Goal: Task Accomplishment & Management: Use online tool/utility

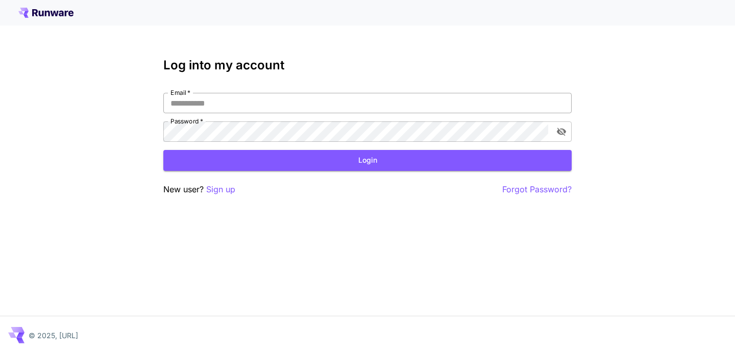
click at [347, 102] on input "Email   *" at bounding box center [367, 103] width 408 height 20
type input "**********"
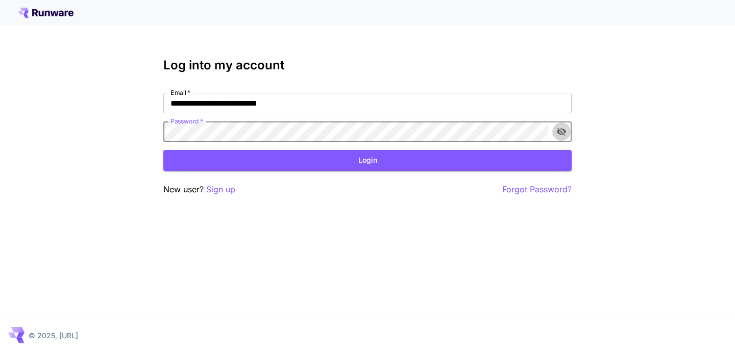
click at [567, 132] on button "toggle password visibility" at bounding box center [561, 131] width 18 height 18
click at [471, 160] on button "Login" at bounding box center [367, 160] width 408 height 21
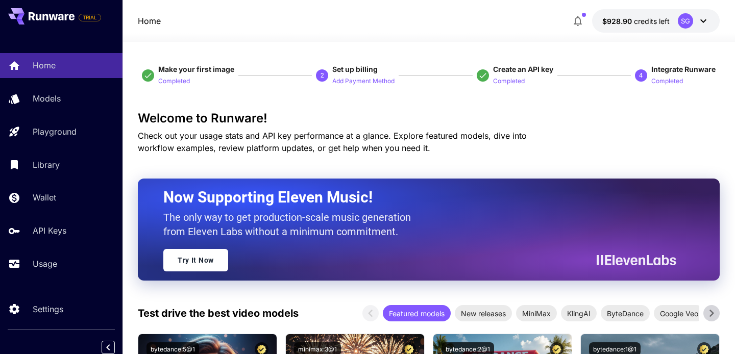
scroll to position [36, 0]
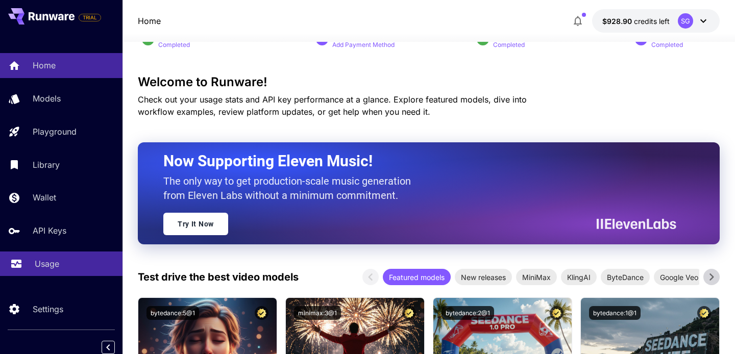
click at [54, 258] on link "Usage" at bounding box center [61, 264] width 122 height 25
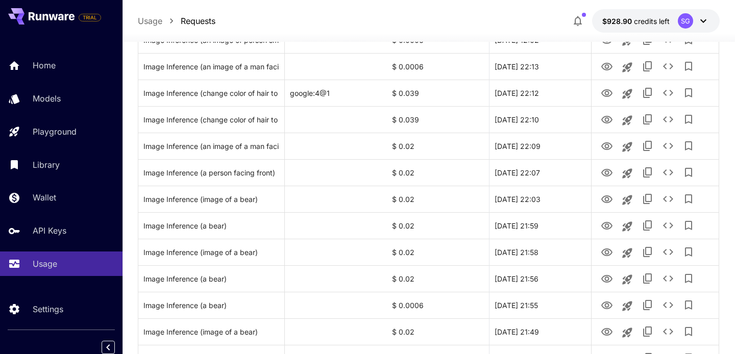
scroll to position [1231, 0]
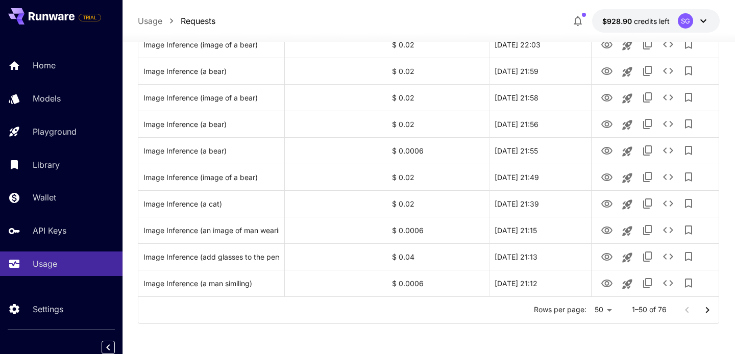
click at [599, 330] on li "100" at bounding box center [603, 333] width 30 height 18
type input "***"
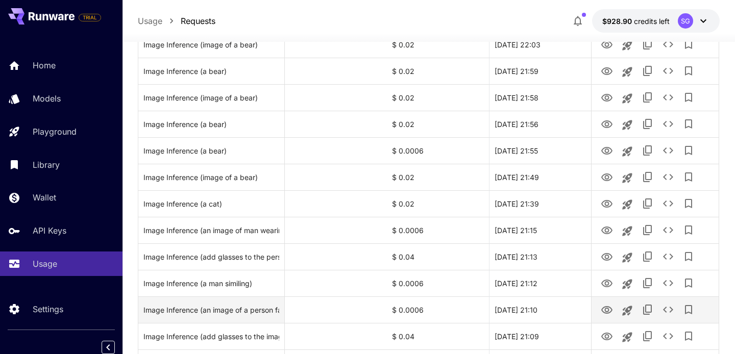
scroll to position [1921, 0]
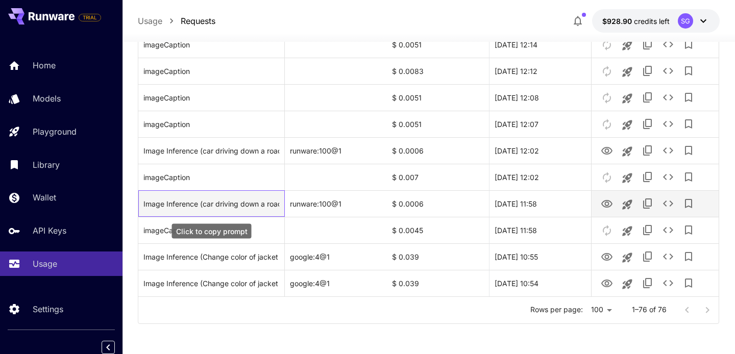
click at [250, 207] on div "Image Inference (car driving down a road next to the ocean, still from a 2015 p…" at bounding box center [211, 204] width 136 height 26
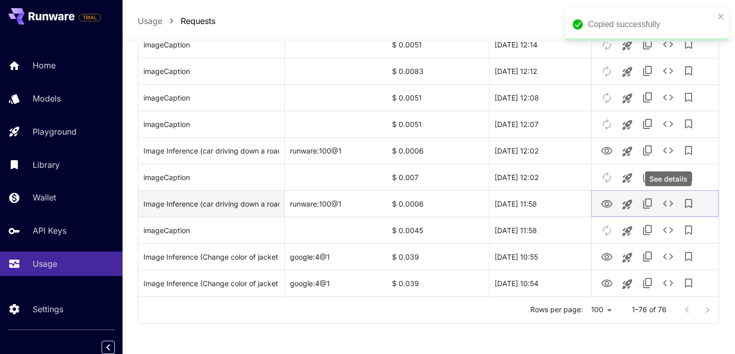
click at [666, 202] on icon "See details" at bounding box center [668, 204] width 12 height 12
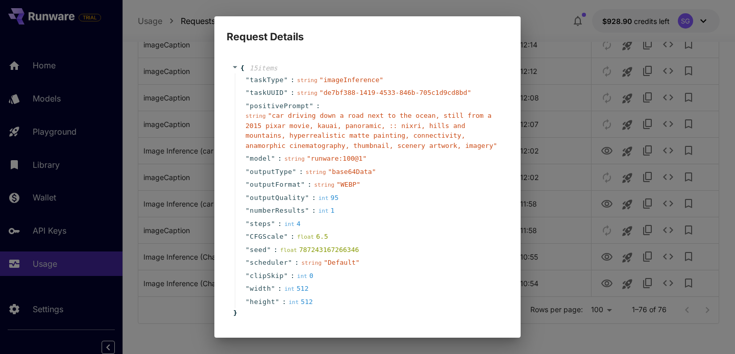
click at [256, 19] on h2 "Request Details" at bounding box center [367, 30] width 306 height 29
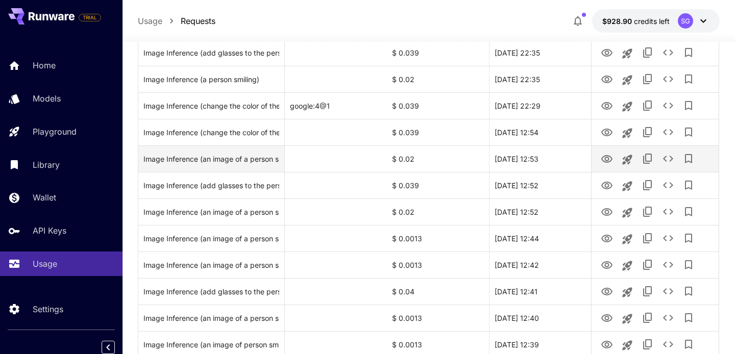
scroll to position [0, 0]
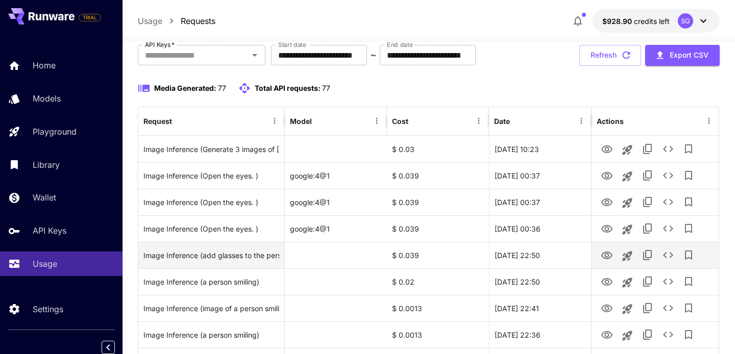
scroll to position [48, 0]
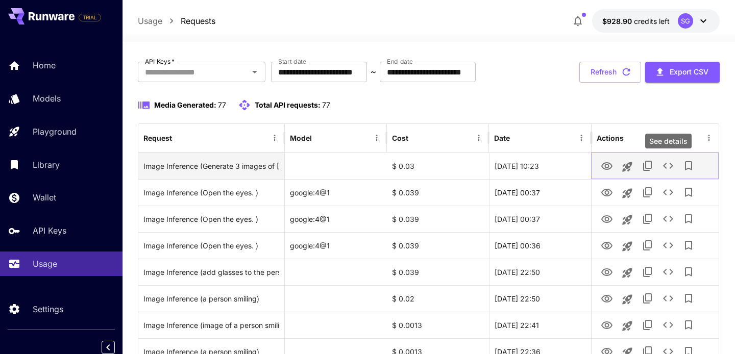
click at [669, 165] on icon "See details" at bounding box center [668, 166] width 12 height 12
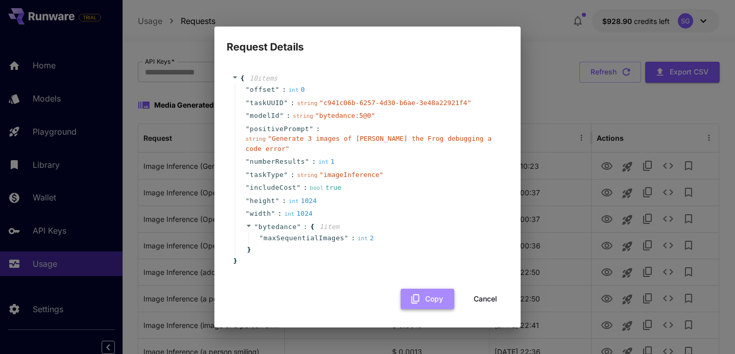
click at [429, 294] on button "Copy" at bounding box center [428, 299] width 54 height 21
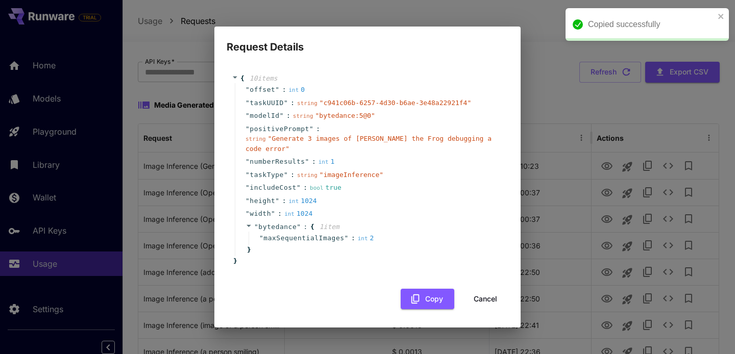
click at [199, 97] on div "Request Details { 10 item s " offset " : int 0 " taskUUID " : string " c941c06b…" at bounding box center [367, 177] width 735 height 354
click at [483, 297] on button "Cancel" at bounding box center [485, 299] width 46 height 21
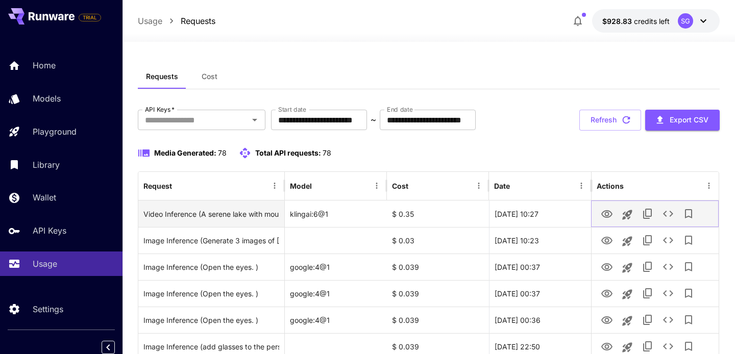
click at [670, 214] on icon "See details" at bounding box center [668, 214] width 12 height 12
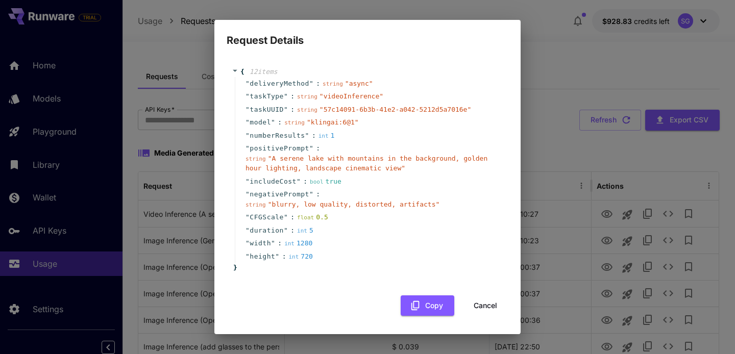
click at [488, 301] on button "Cancel" at bounding box center [485, 306] width 46 height 21
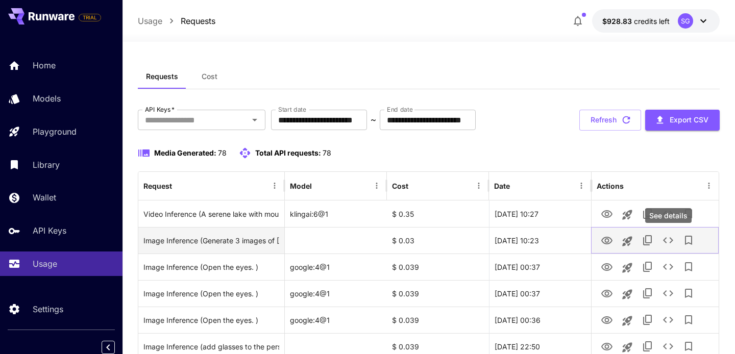
click at [669, 237] on icon "See details" at bounding box center [668, 240] width 12 height 12
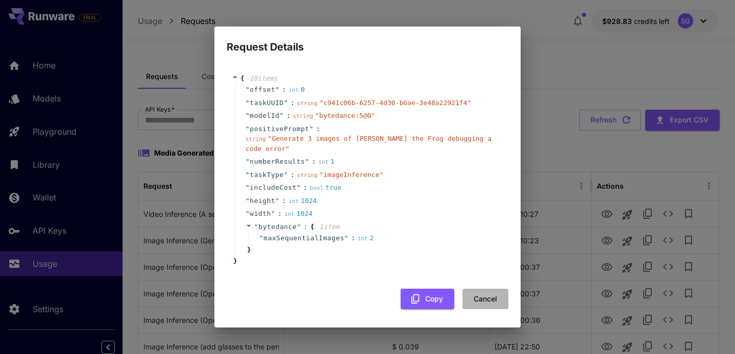
click at [483, 298] on button "Cancel" at bounding box center [485, 299] width 46 height 21
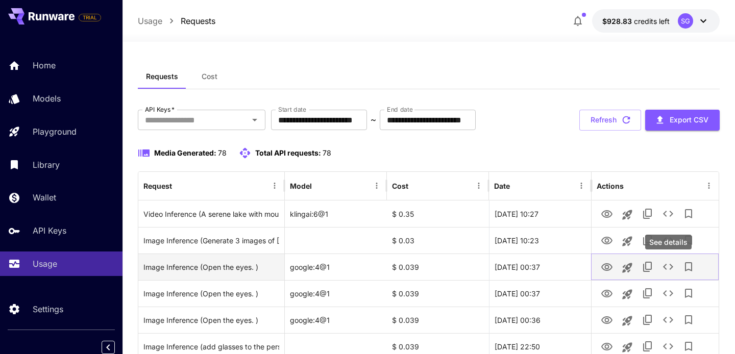
click at [666, 267] on icon "See details" at bounding box center [668, 267] width 12 height 12
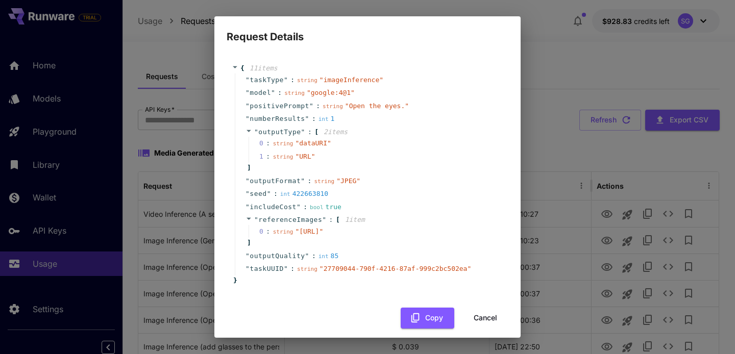
scroll to position [29, 0]
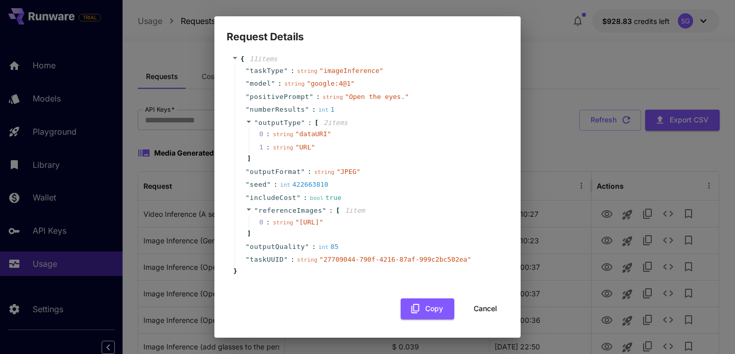
click at [483, 311] on button "Cancel" at bounding box center [485, 309] width 46 height 21
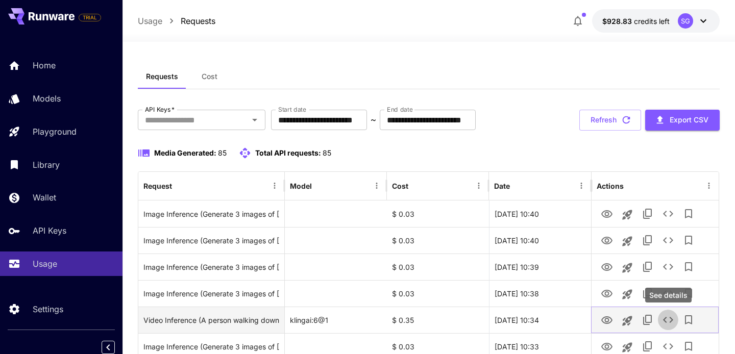
click at [668, 317] on icon "See details" at bounding box center [668, 320] width 12 height 12
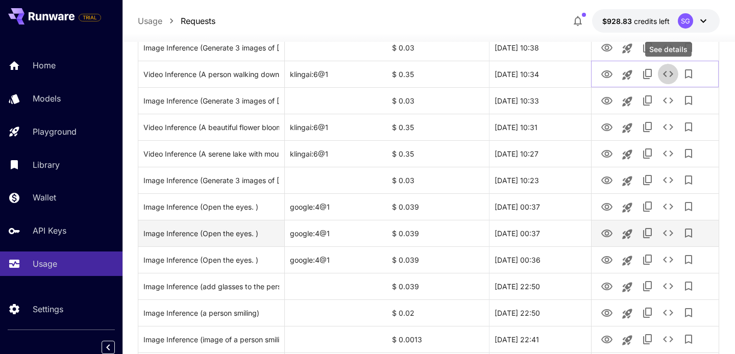
scroll to position [256, 0]
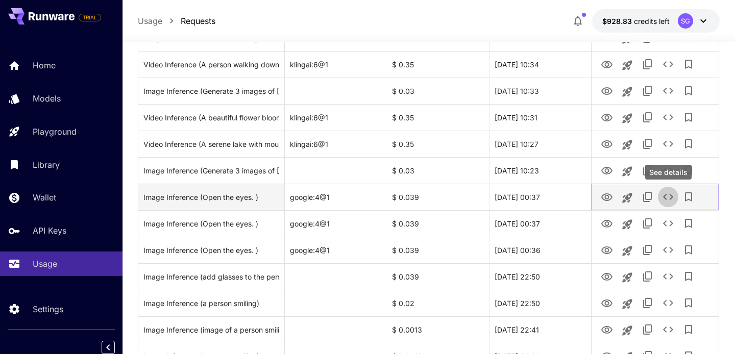
click at [666, 199] on icon "See details" at bounding box center [668, 197] width 10 height 6
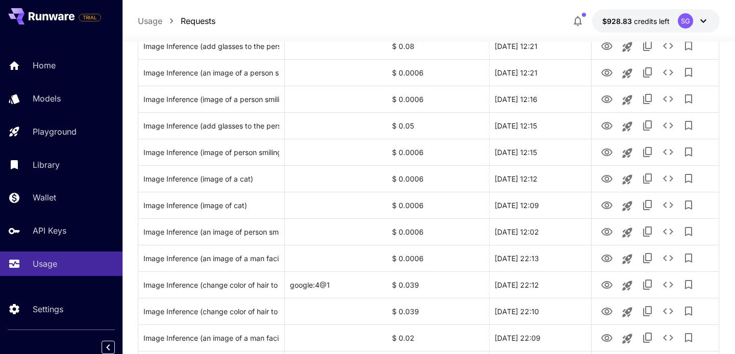
scroll to position [1231, 0]
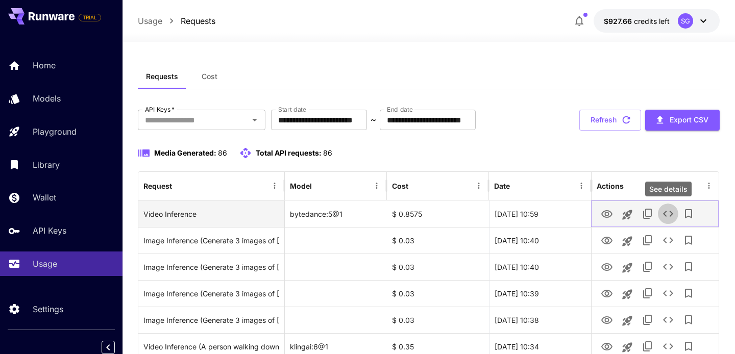
click at [673, 212] on icon "See details" at bounding box center [668, 214] width 12 height 12
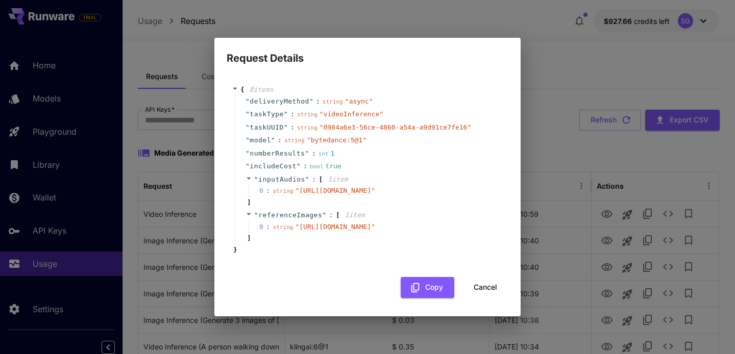
click at [487, 297] on button "Cancel" at bounding box center [485, 287] width 46 height 21
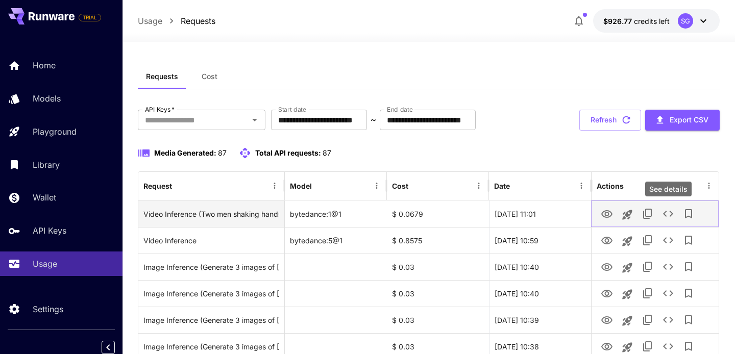
click at [663, 213] on icon "See details" at bounding box center [668, 214] width 12 height 12
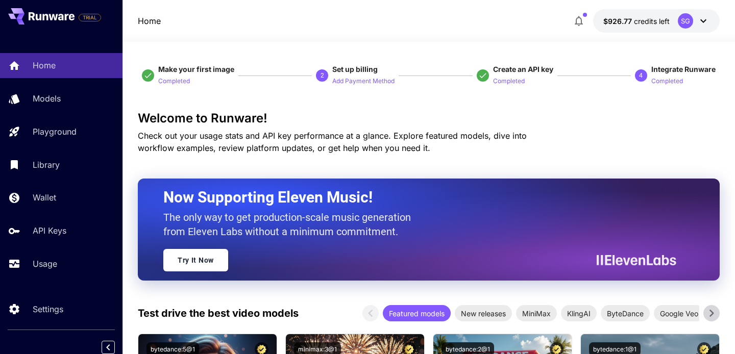
click at [65, 17] on icon at bounding box center [67, 17] width 4 height 7
click at [13, 16] on icon at bounding box center [16, 13] width 16 height 11
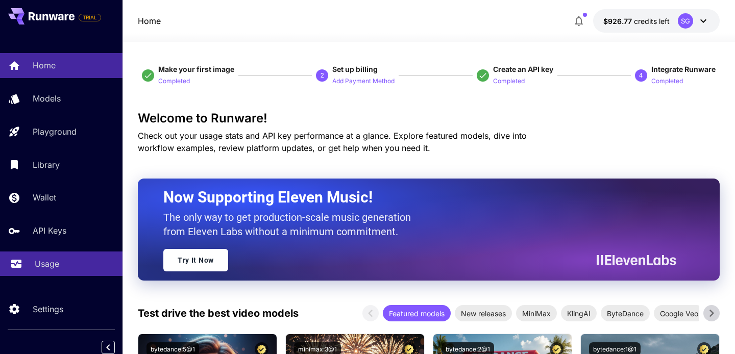
click at [42, 267] on p "Usage" at bounding box center [47, 264] width 24 height 12
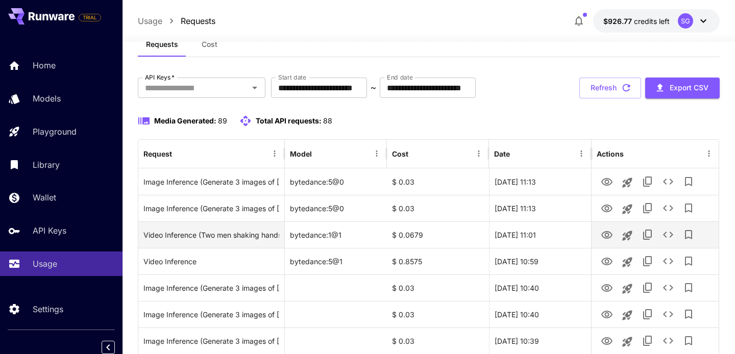
scroll to position [57, 0]
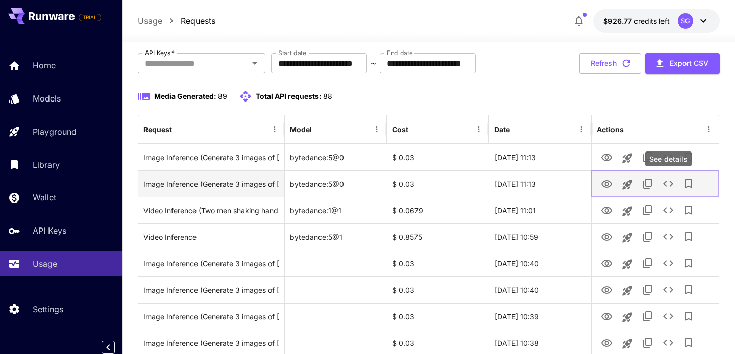
click at [667, 182] on icon "See details" at bounding box center [668, 184] width 12 height 12
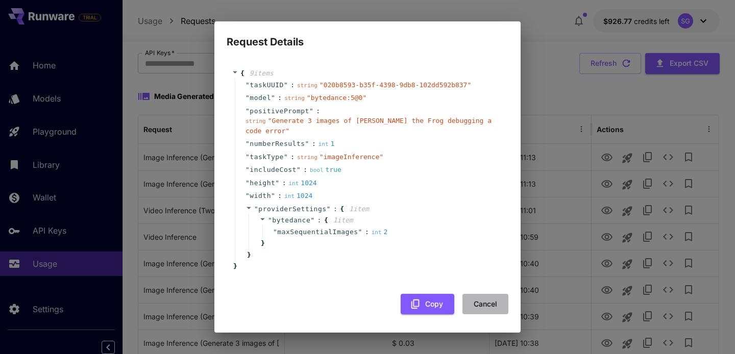
click at [488, 300] on button "Cancel" at bounding box center [485, 304] width 46 height 21
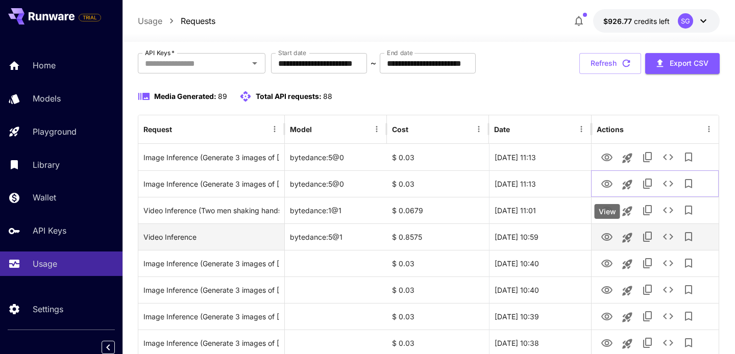
scroll to position [88, 0]
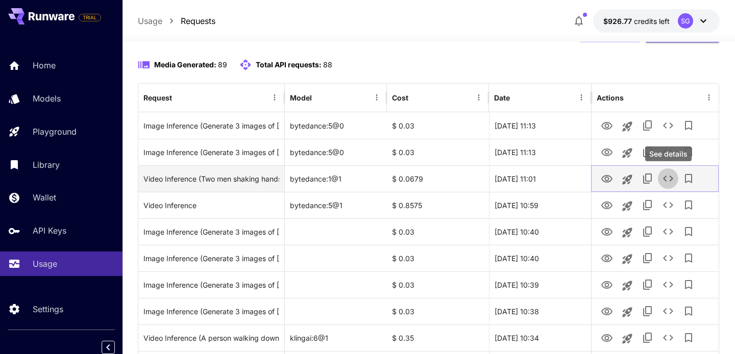
click at [666, 177] on icon "See details" at bounding box center [668, 179] width 12 height 12
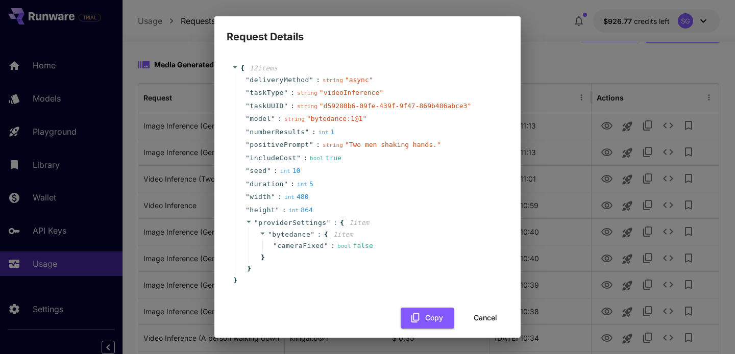
click at [485, 317] on button "Cancel" at bounding box center [485, 318] width 46 height 21
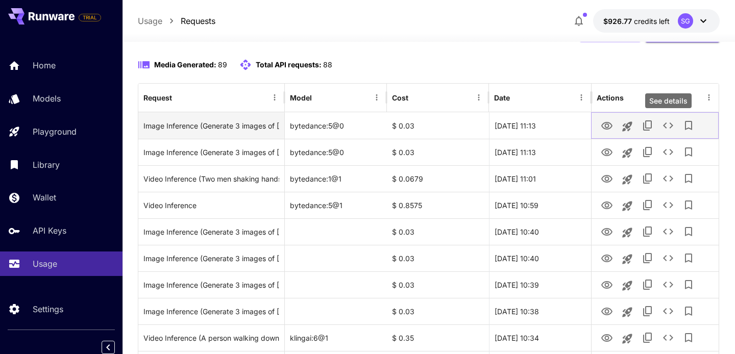
click at [667, 120] on icon "See details" at bounding box center [668, 125] width 12 height 12
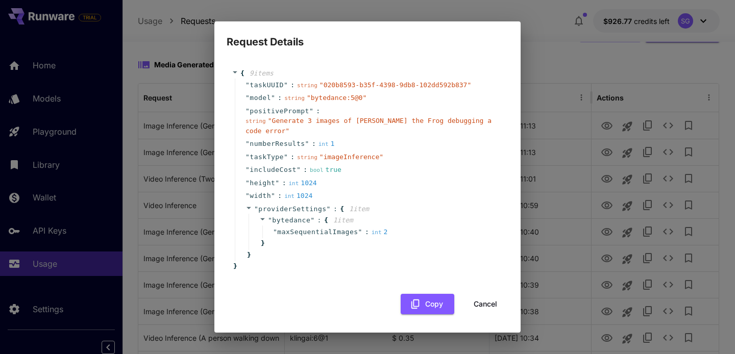
click at [493, 307] on button "Cancel" at bounding box center [485, 304] width 46 height 21
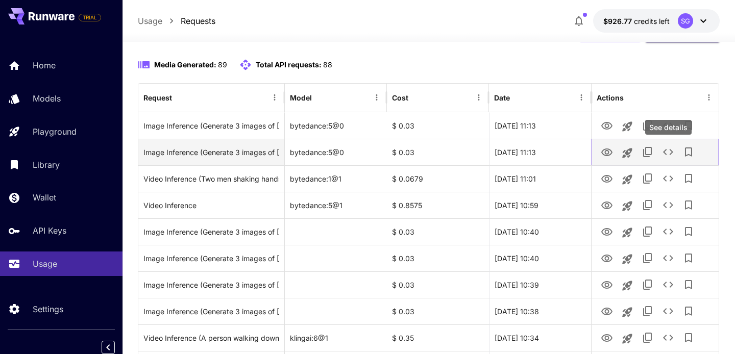
click at [668, 151] on icon "See details" at bounding box center [668, 152] width 12 height 12
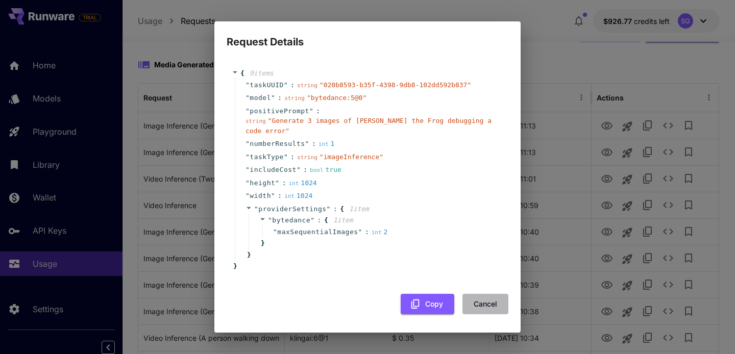
click at [484, 305] on button "Cancel" at bounding box center [485, 304] width 46 height 21
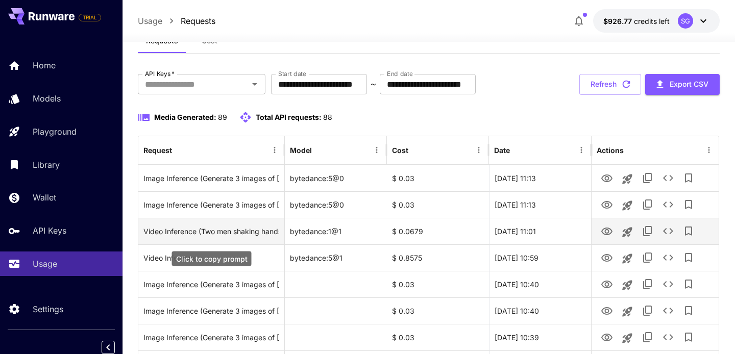
scroll to position [63, 0]
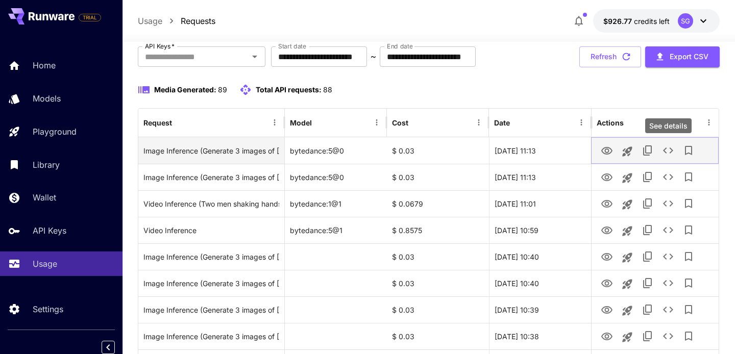
click at [667, 150] on icon "See details" at bounding box center [668, 150] width 12 height 12
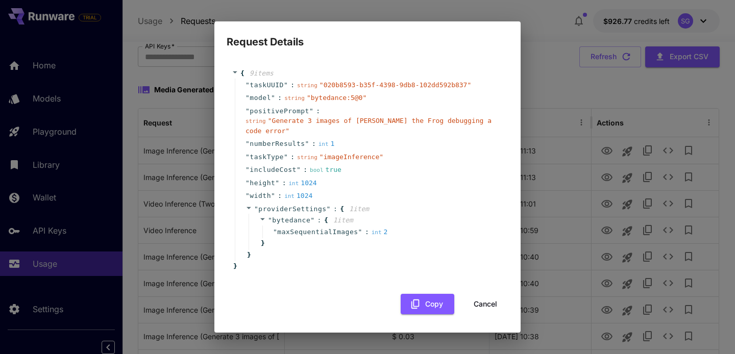
click at [489, 305] on button "Cancel" at bounding box center [485, 304] width 46 height 21
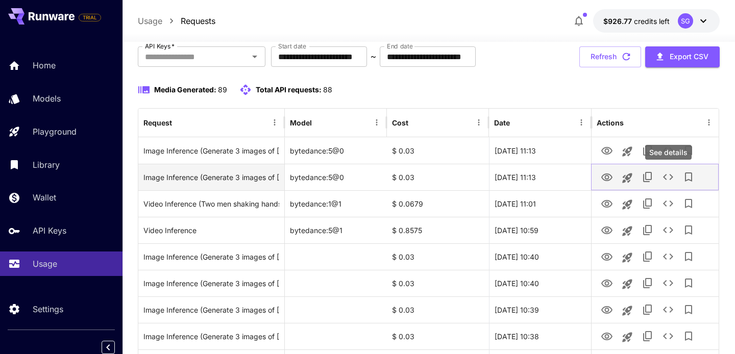
click at [667, 177] on icon "See details" at bounding box center [668, 177] width 12 height 12
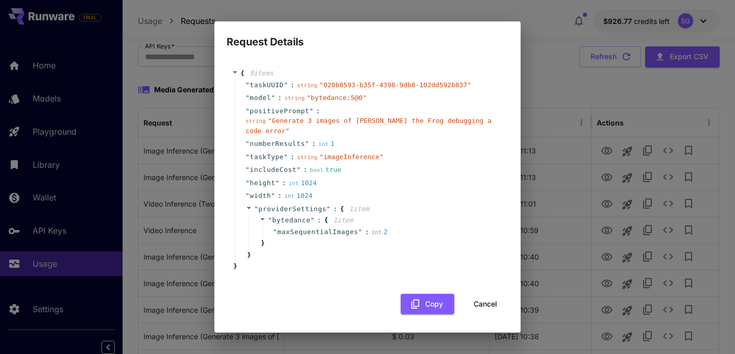
click at [488, 300] on button "Cancel" at bounding box center [485, 304] width 46 height 21
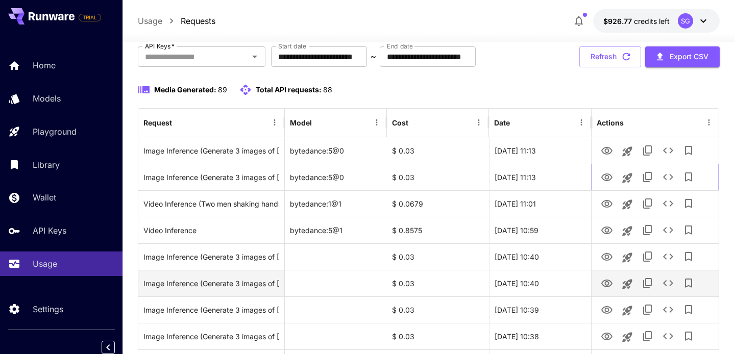
scroll to position [92, 0]
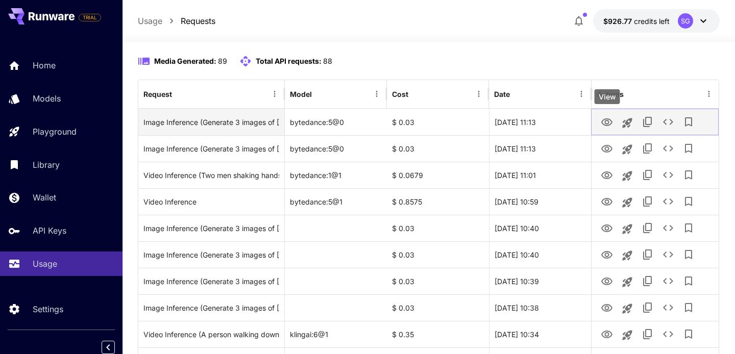
click at [612, 122] on icon "View" at bounding box center [607, 122] width 12 height 12
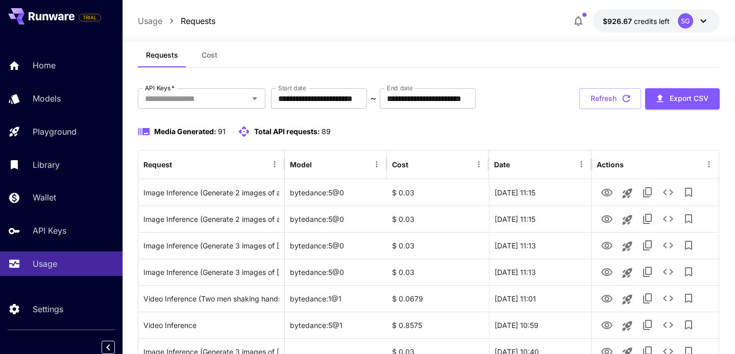
scroll to position [31, 0]
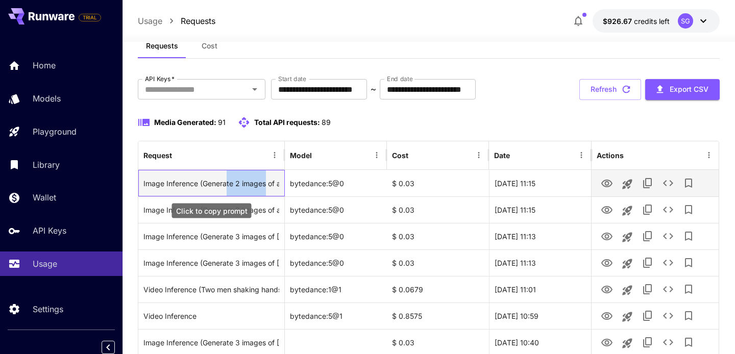
drag, startPoint x: 264, startPoint y: 186, endPoint x: 228, endPoint y: 186, distance: 36.2
click at [228, 186] on div "Image Inference (Generate 2 images of a cat)" at bounding box center [211, 183] width 136 height 26
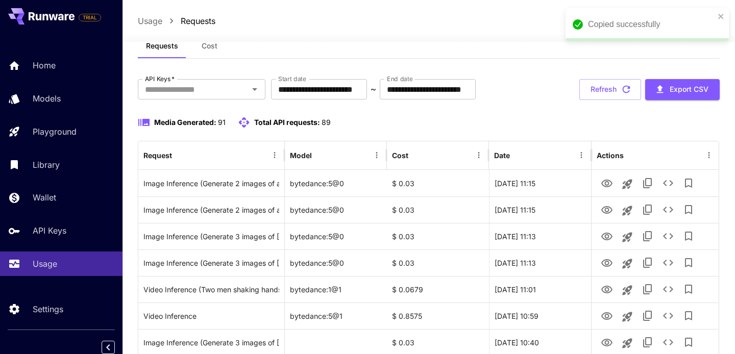
click at [412, 124] on div "Media Generated: 91 Total API requests: 89" at bounding box center [429, 122] width 582 height 12
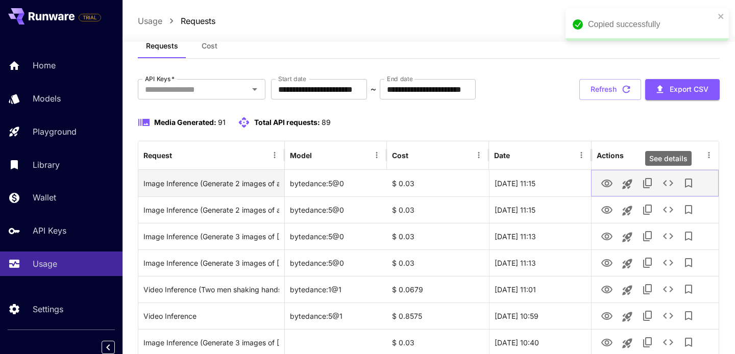
click at [665, 181] on icon "See details" at bounding box center [668, 183] width 12 height 12
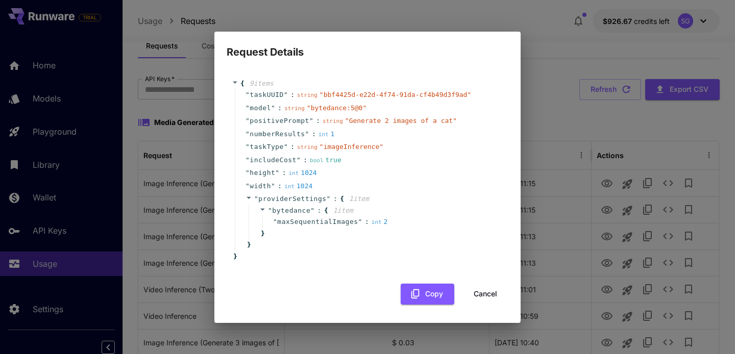
click at [490, 292] on button "Cancel" at bounding box center [485, 294] width 46 height 21
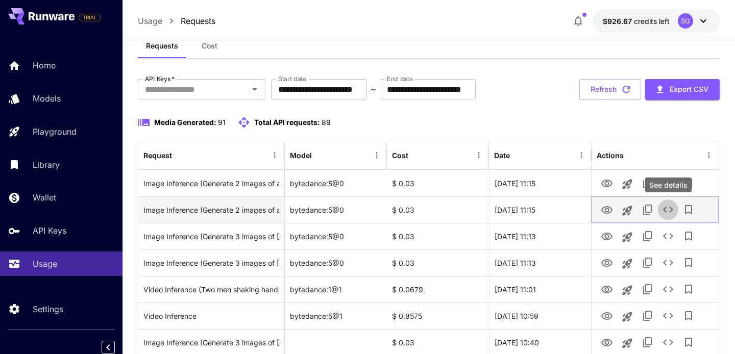
click at [669, 207] on icon "See details" at bounding box center [668, 210] width 10 height 6
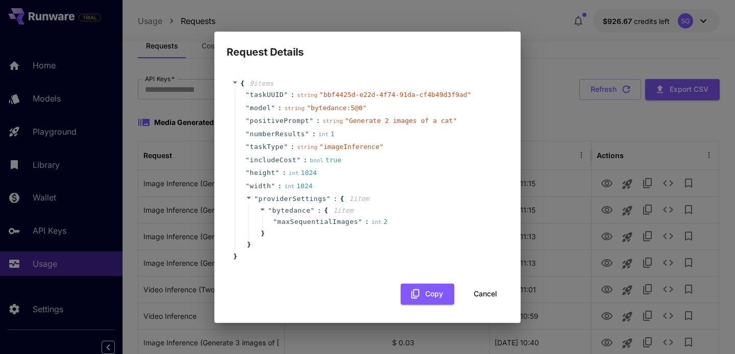
click at [486, 296] on button "Cancel" at bounding box center [485, 294] width 46 height 21
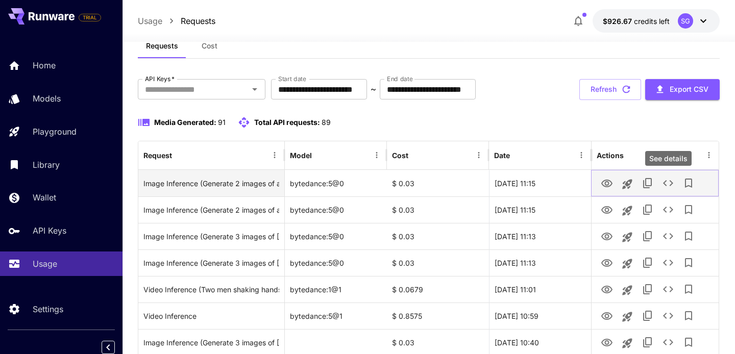
click at [670, 183] on icon "See details" at bounding box center [668, 183] width 12 height 12
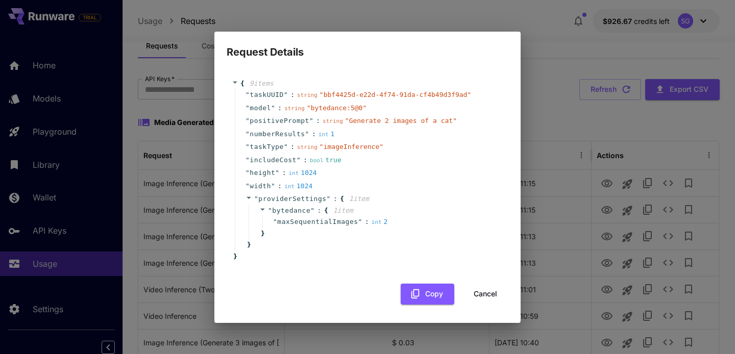
click at [488, 292] on button "Cancel" at bounding box center [485, 294] width 46 height 21
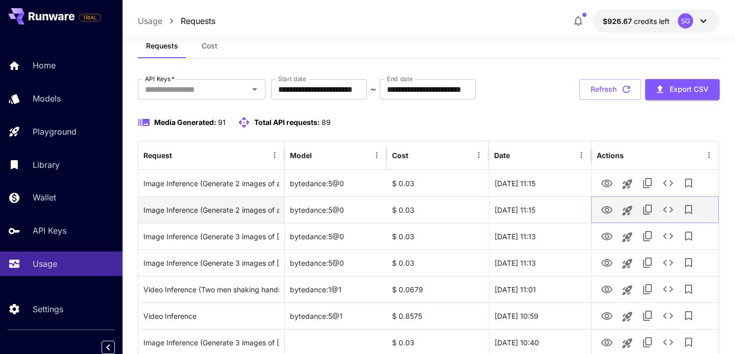
click at [669, 210] on icon "See details" at bounding box center [668, 210] width 12 height 12
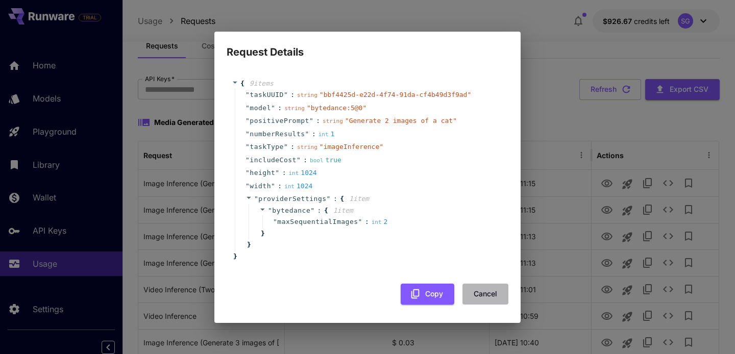
click at [484, 297] on button "Cancel" at bounding box center [485, 294] width 46 height 21
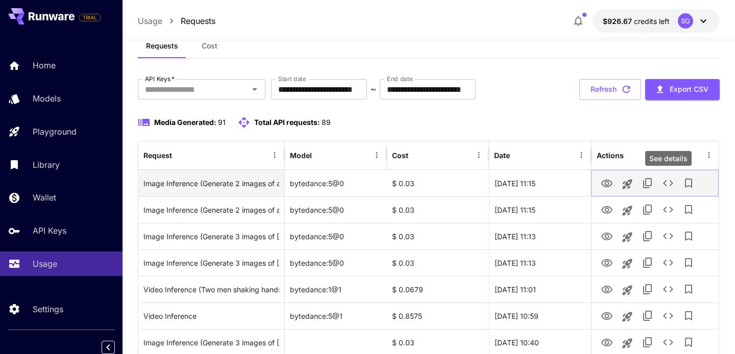
click at [668, 184] on icon "See details" at bounding box center [668, 183] width 12 height 12
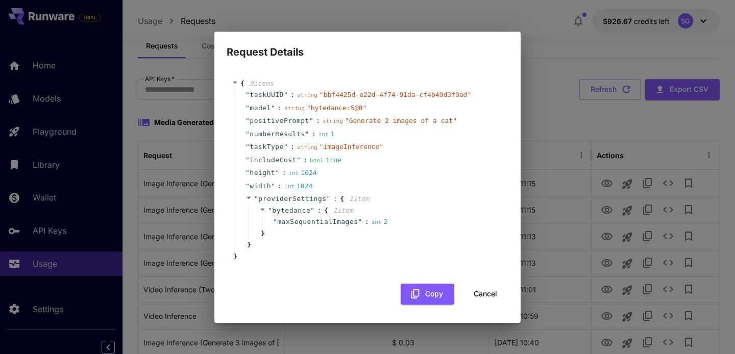
click at [484, 294] on button "Cancel" at bounding box center [485, 294] width 46 height 21
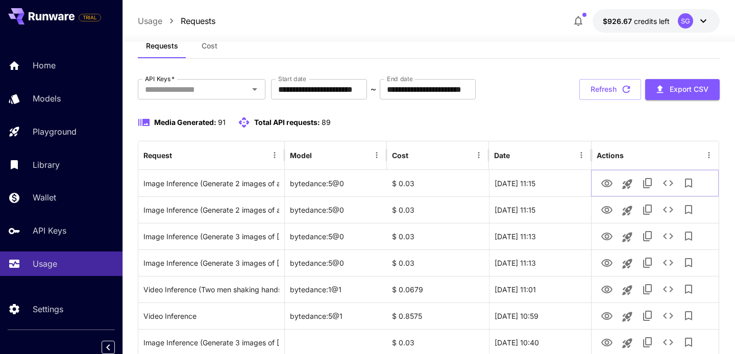
scroll to position [48, 0]
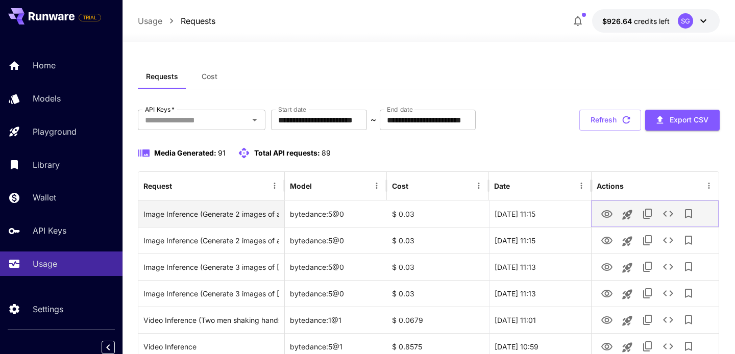
click at [606, 212] on icon "View" at bounding box center [606, 214] width 11 height 8
click at [663, 212] on icon "See details" at bounding box center [668, 214] width 12 height 12
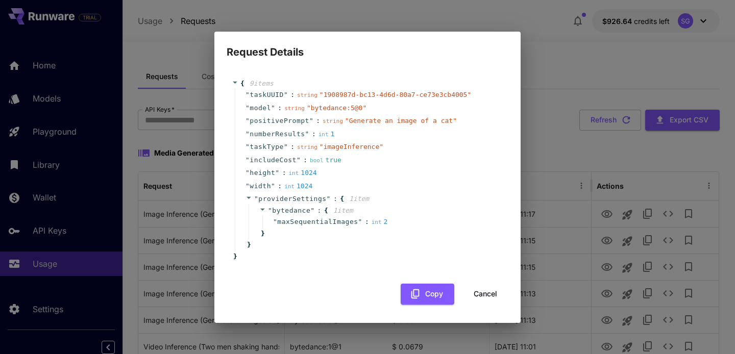
click at [481, 298] on button "Cancel" at bounding box center [485, 294] width 46 height 21
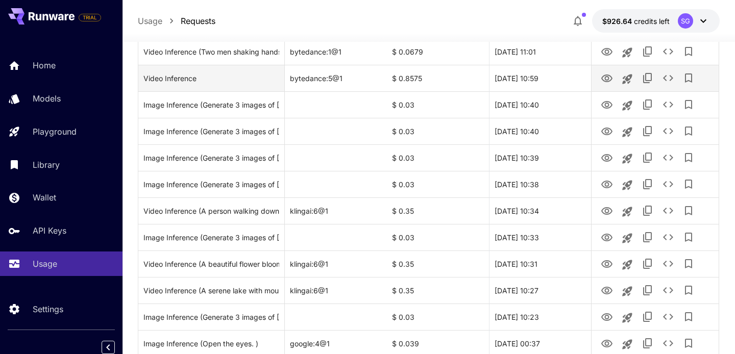
scroll to position [298, 0]
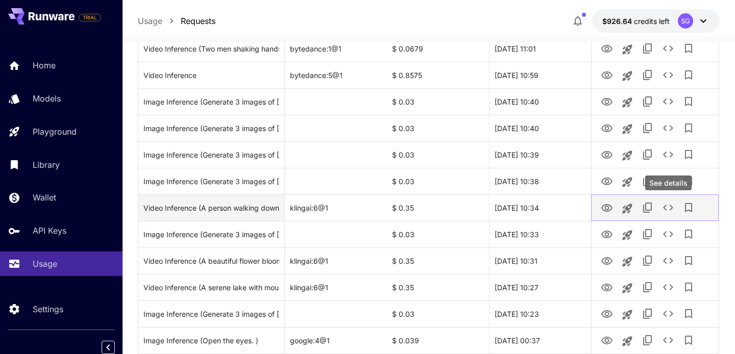
click at [666, 206] on icon "See details" at bounding box center [668, 208] width 10 height 6
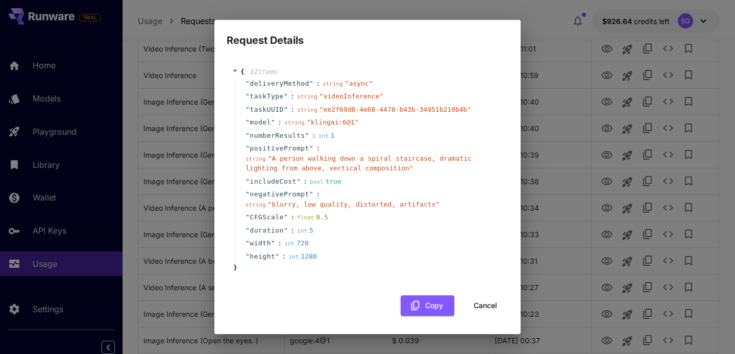
click at [482, 305] on button "Cancel" at bounding box center [485, 306] width 46 height 21
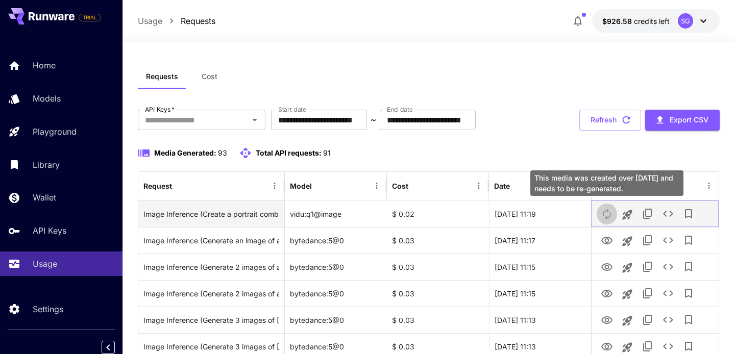
click at [604, 213] on button "This media was created over 7 days ago and needs to be re-generated." at bounding box center [607, 213] width 20 height 21
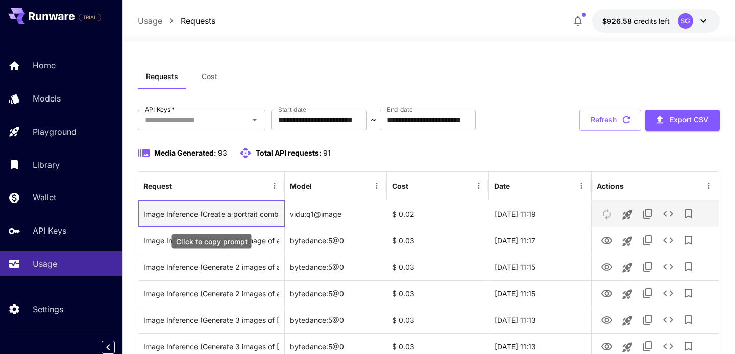
click at [223, 215] on div "Image Inference (Create a portrait combining the styles and features from the r…" at bounding box center [211, 214] width 136 height 26
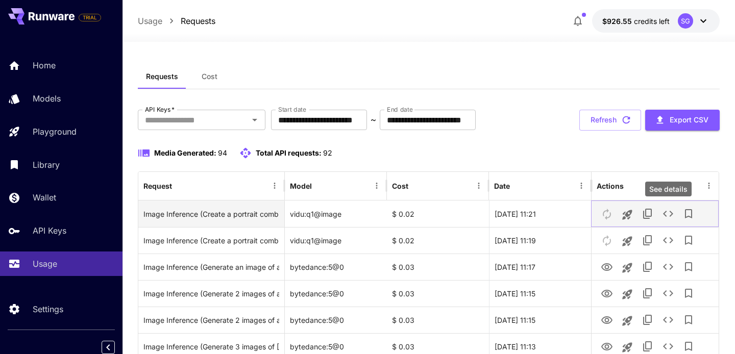
click at [661, 213] on button "See details" at bounding box center [668, 214] width 20 height 20
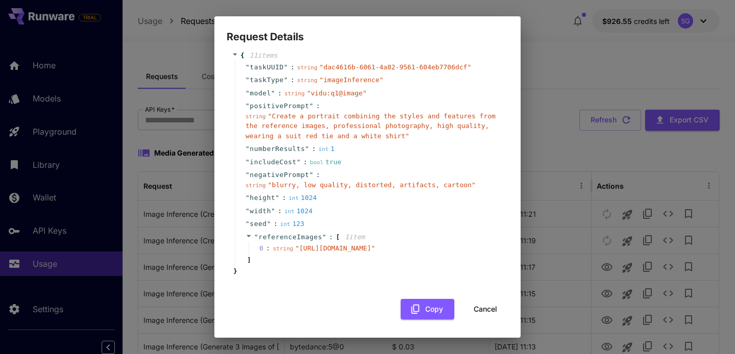
scroll to position [33, 0]
click at [487, 307] on button "Cancel" at bounding box center [485, 309] width 46 height 21
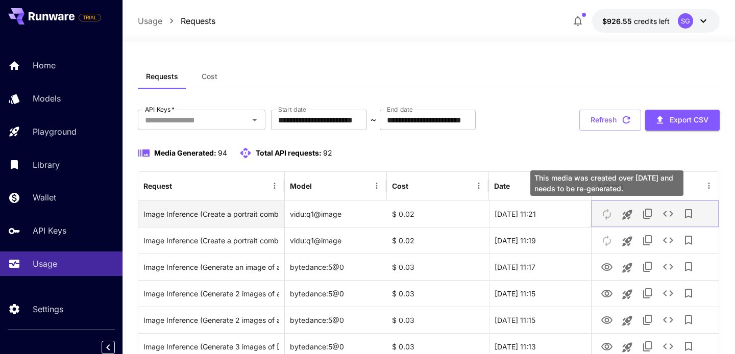
click at [610, 214] on button "This media was created over 7 days ago and needs to be re-generated." at bounding box center [607, 213] width 20 height 21
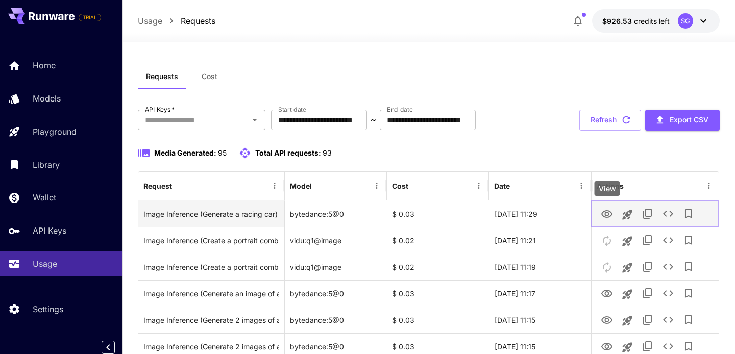
click at [606, 210] on icon "View" at bounding box center [606, 214] width 11 height 8
click at [605, 213] on icon "View" at bounding box center [606, 214] width 11 height 8
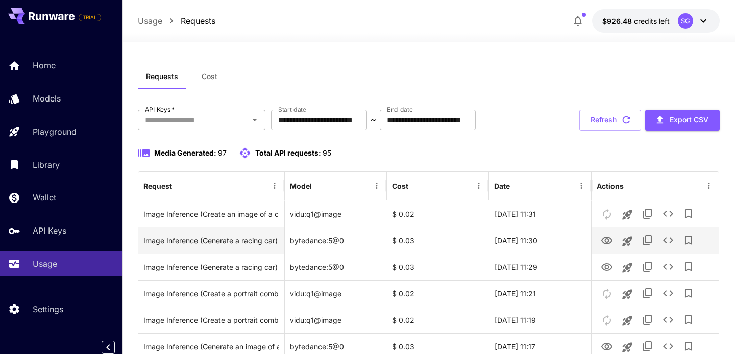
scroll to position [14, 0]
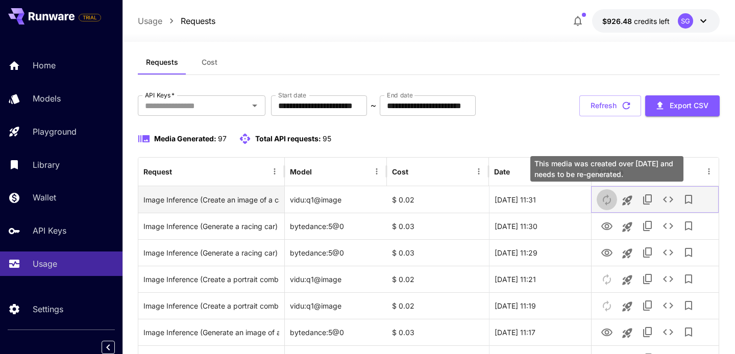
click at [603, 197] on button "This media was created over 7 days ago and needs to be re-generated." at bounding box center [607, 199] width 20 height 21
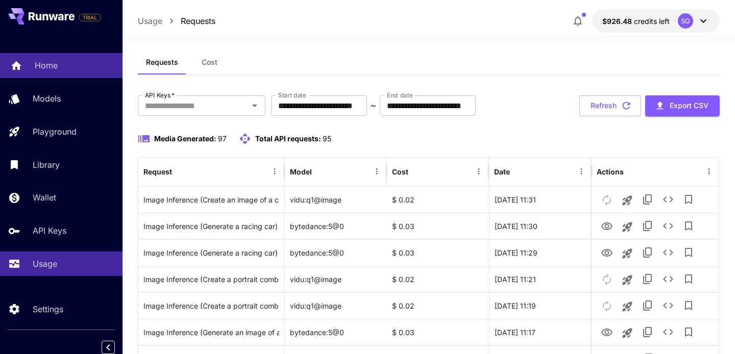
click at [71, 65] on div "Home" at bounding box center [75, 65] width 80 height 12
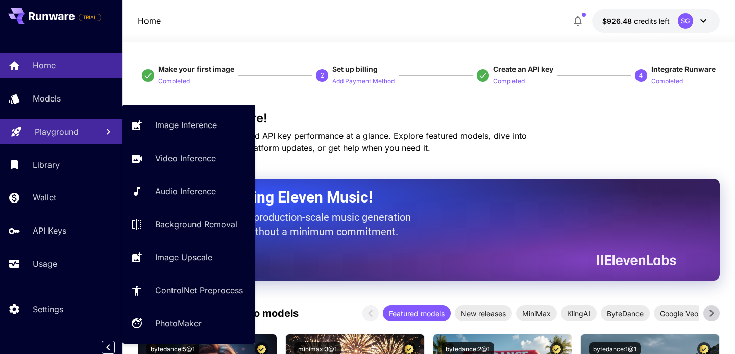
click at [67, 133] on p "Playground" at bounding box center [57, 132] width 44 height 12
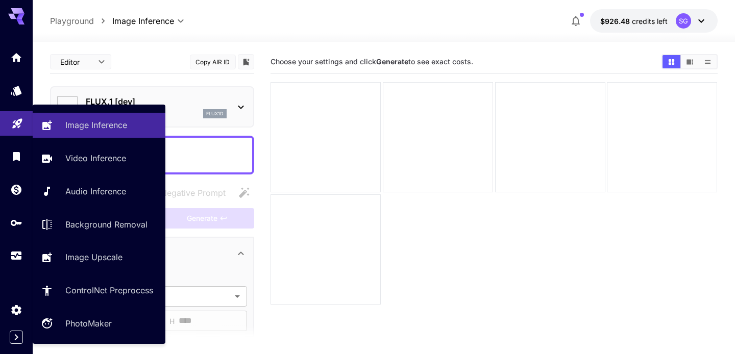
type input "**********"
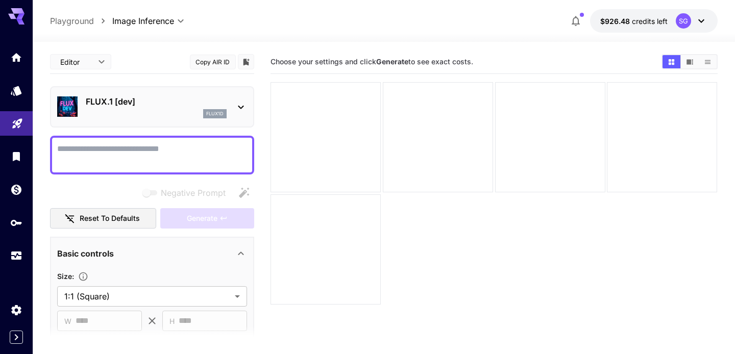
click at [228, 100] on div "FLUX.1 [dev] flux1d" at bounding box center [152, 106] width 190 height 31
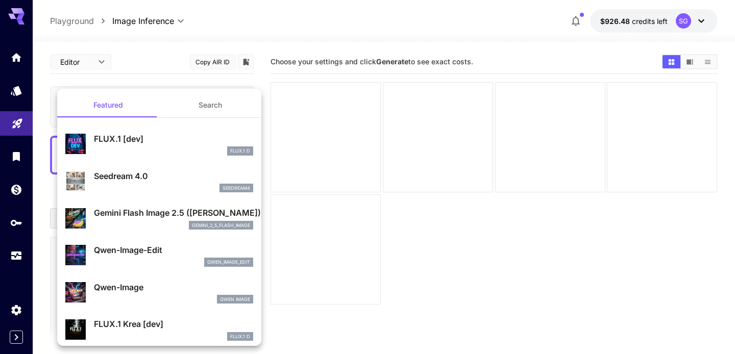
click at [219, 107] on button "Search" at bounding box center [210, 105] width 102 height 24
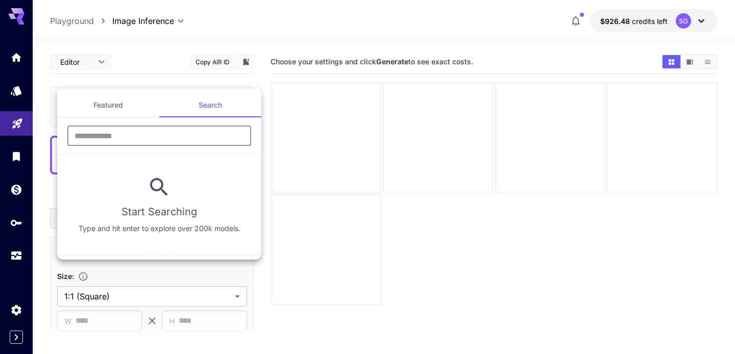
click at [193, 135] on input "text" at bounding box center [159, 136] width 184 height 20
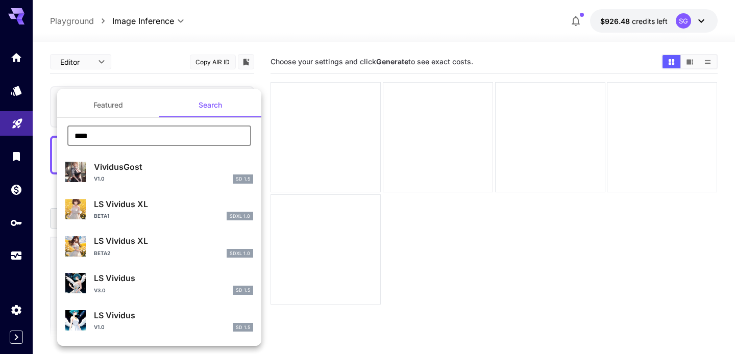
drag, startPoint x: 139, startPoint y: 135, endPoint x: 46, endPoint y: 135, distance: 92.4
click at [46, 135] on div "Featured Search **** ​ VividusGost v1.0 SD 1.5 LS Vividus XL beta1 SDXL 1.0 LS …" at bounding box center [102, 153] width 204 height 306
paste input "*********"
type input "**********"
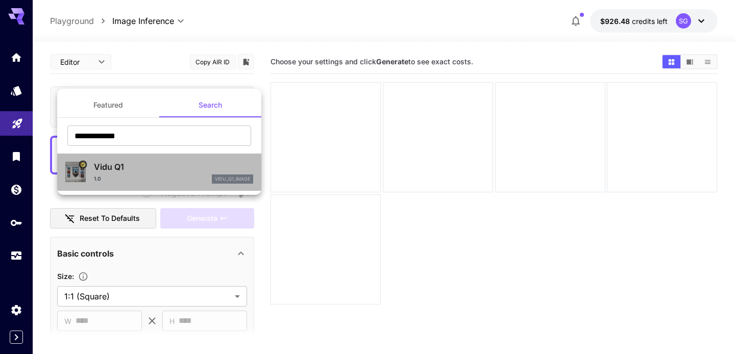
click at [131, 174] on div "Vidu Q1 1.0 vidu_q1_image" at bounding box center [173, 172] width 159 height 23
type input "**"
type input "*"
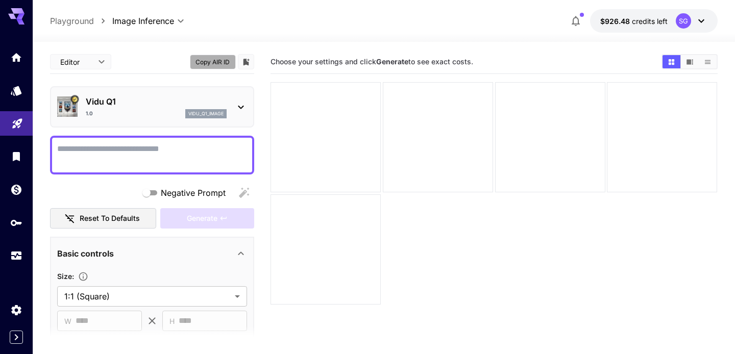
click at [225, 62] on button "Copy AIR ID" at bounding box center [213, 62] width 46 height 15
click at [176, 137] on div at bounding box center [152, 155] width 204 height 39
click at [155, 150] on textarea "Negative Prompt" at bounding box center [152, 155] width 190 height 24
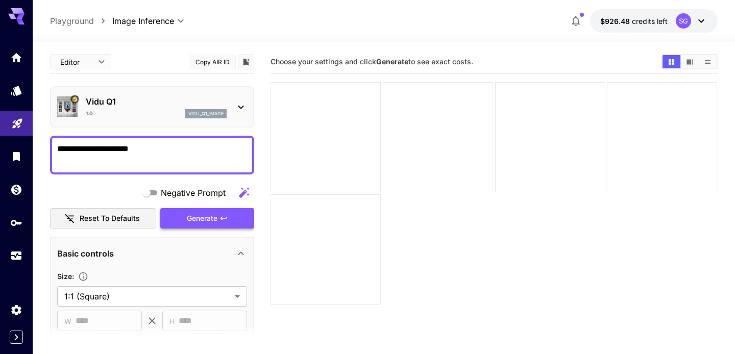
type textarea "**********"
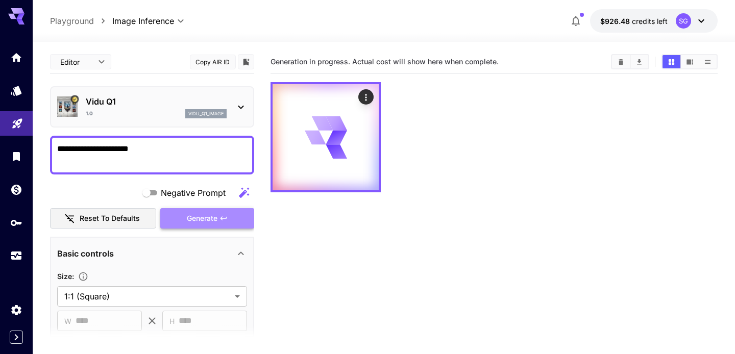
click at [198, 214] on span "Generate" at bounding box center [202, 218] width 31 height 13
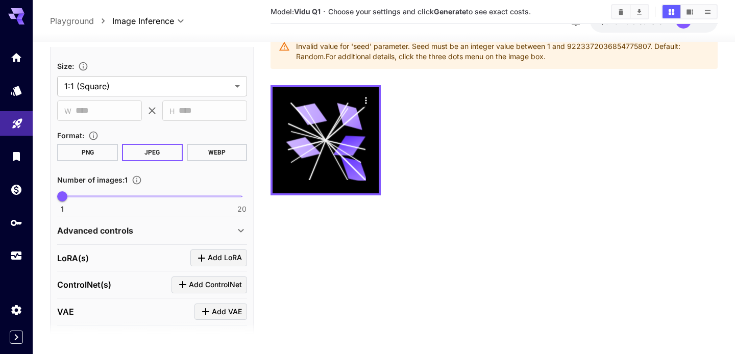
scroll to position [267, 0]
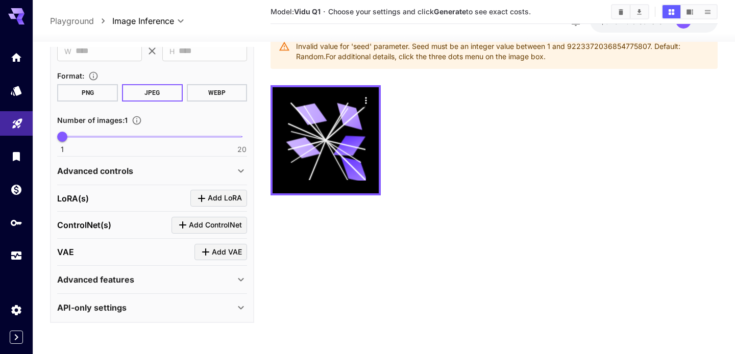
click at [117, 312] on p "API-only settings" at bounding box center [91, 308] width 69 height 12
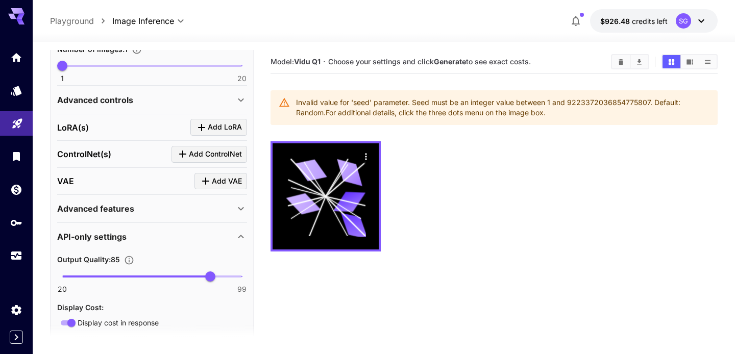
scroll to position [356, 0]
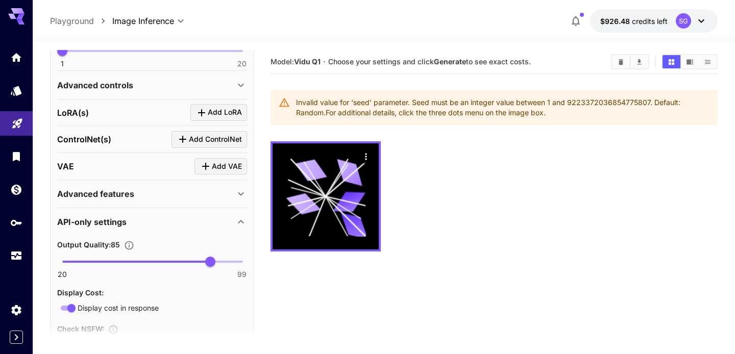
click at [184, 198] on div "Advanced features" at bounding box center [146, 194] width 178 height 12
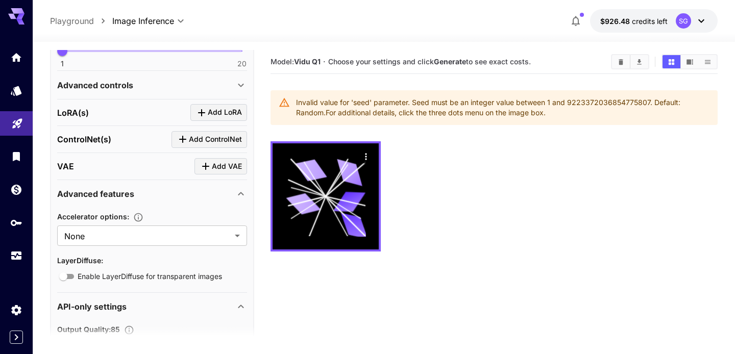
click at [184, 198] on div "Advanced features" at bounding box center [146, 194] width 178 height 12
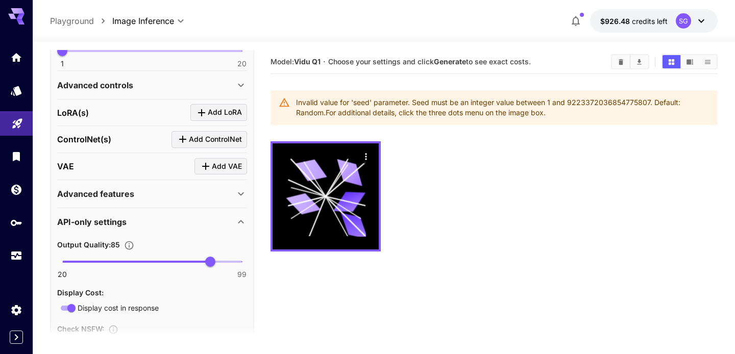
scroll to position [488, 0]
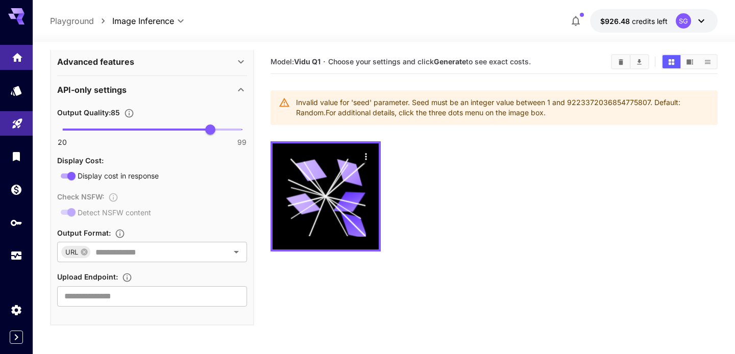
click at [15, 65] on link at bounding box center [16, 57] width 33 height 25
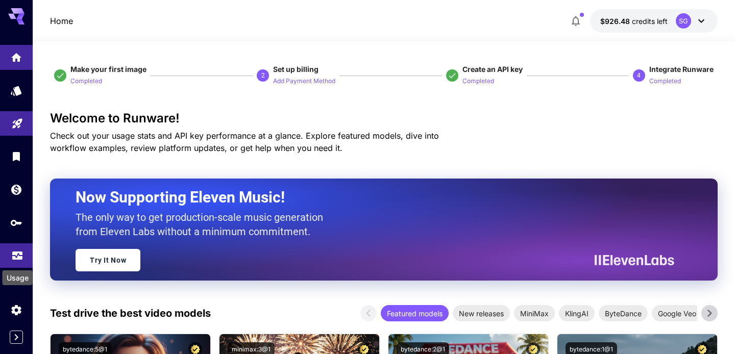
click at [18, 259] on icon "Usage" at bounding box center [17, 253] width 12 height 12
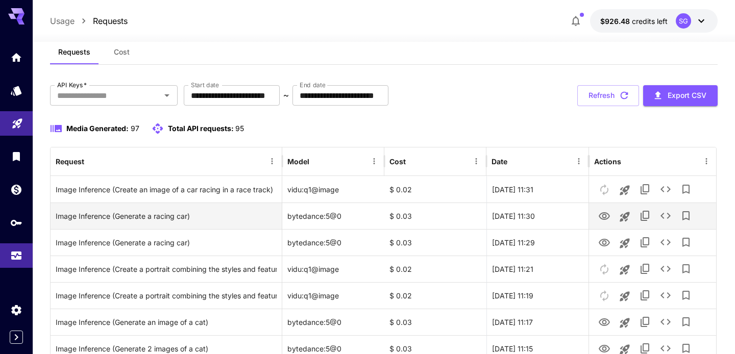
scroll to position [28, 0]
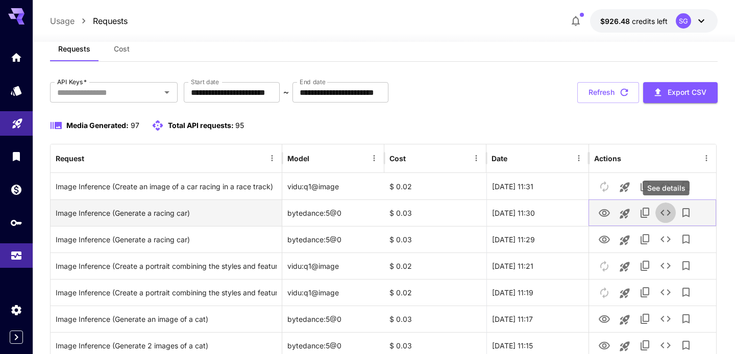
click at [664, 211] on icon "See details" at bounding box center [665, 213] width 10 height 6
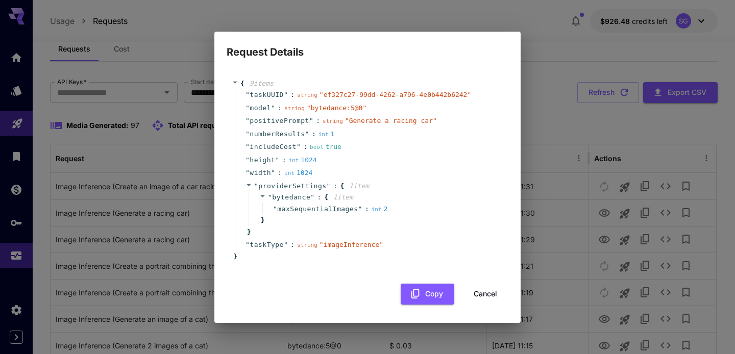
click at [575, 160] on div "Request Details { 9 item s " taskUUID " : string " ef327c27-99dd-4262-a796-4e0b…" at bounding box center [367, 177] width 735 height 354
click at [486, 291] on button "Cancel" at bounding box center [485, 294] width 46 height 21
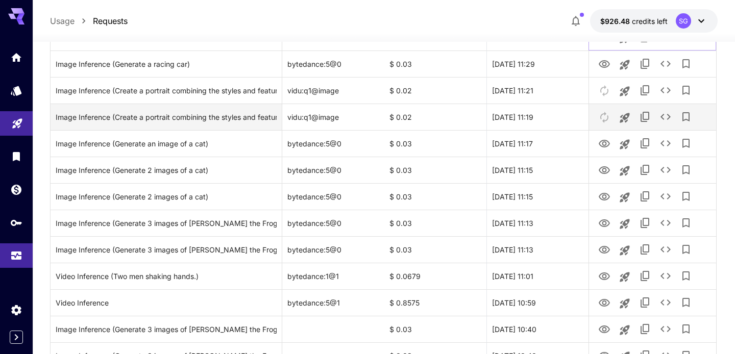
scroll to position [222, 0]
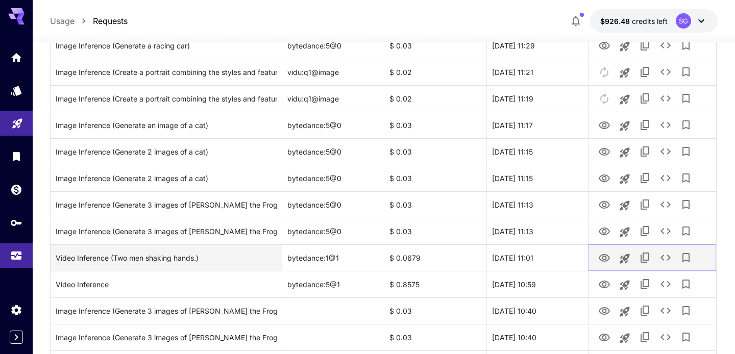
click at [665, 258] on icon "See details" at bounding box center [665, 258] width 12 height 12
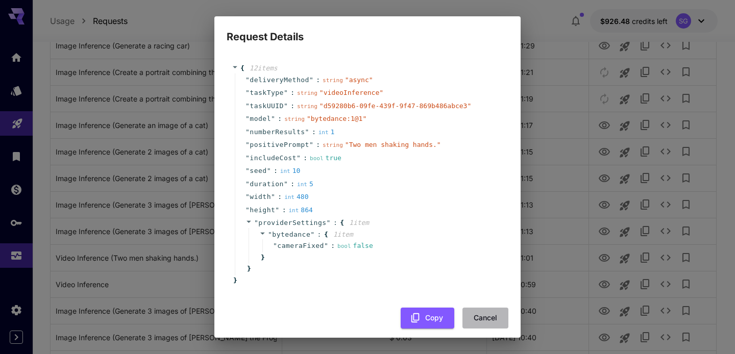
click at [480, 313] on button "Cancel" at bounding box center [485, 318] width 46 height 21
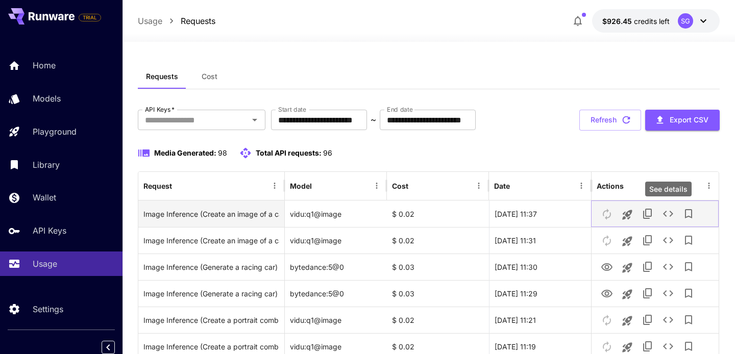
click at [664, 215] on icon "See details" at bounding box center [668, 214] width 12 height 12
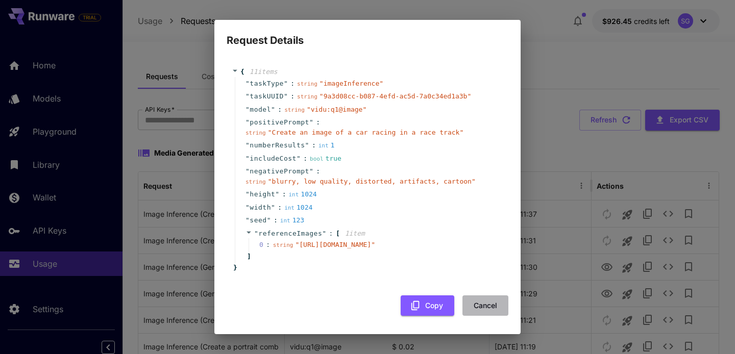
click at [484, 316] on button "Cancel" at bounding box center [485, 306] width 46 height 21
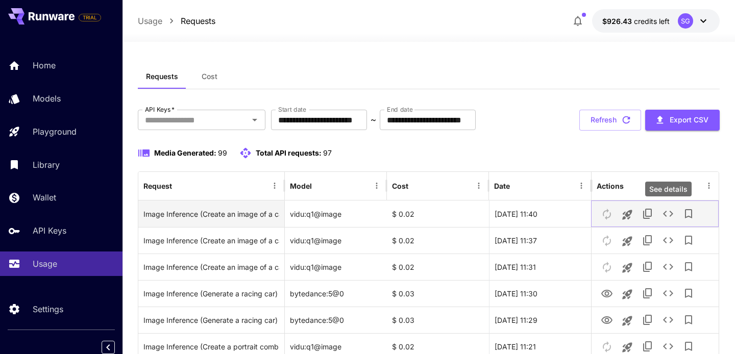
click at [666, 215] on icon "See details" at bounding box center [668, 214] width 12 height 12
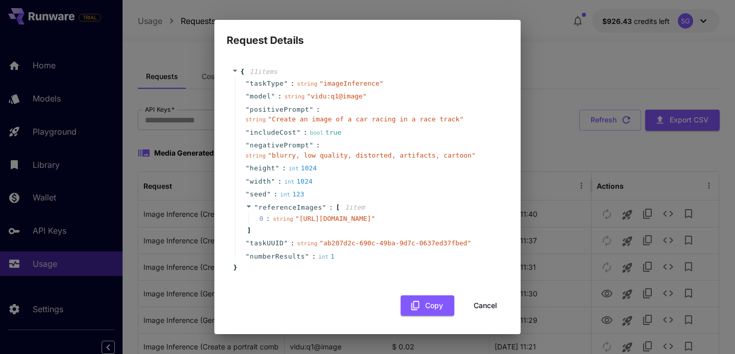
scroll to position [13, 0]
click at [483, 308] on button "Cancel" at bounding box center [485, 306] width 46 height 21
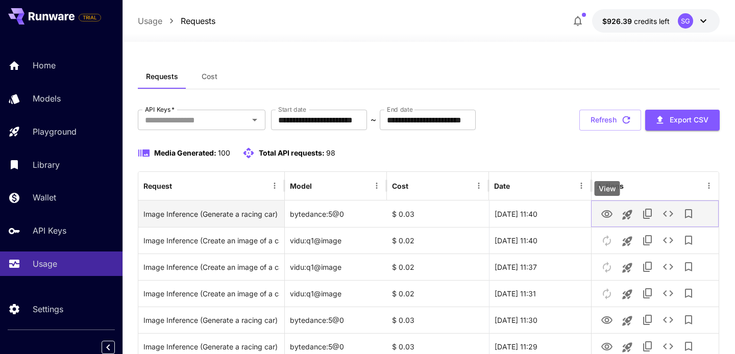
click at [606, 213] on icon "View" at bounding box center [607, 214] width 12 height 12
click at [669, 213] on icon "See details" at bounding box center [668, 214] width 12 height 12
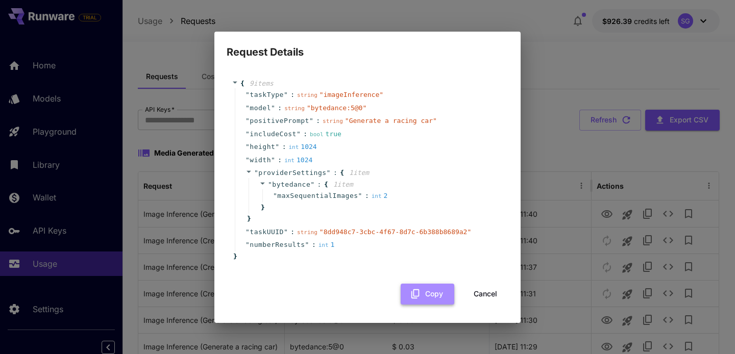
click at [434, 291] on button "Copy" at bounding box center [428, 294] width 54 height 21
click at [483, 295] on button "Cancel" at bounding box center [485, 294] width 46 height 21
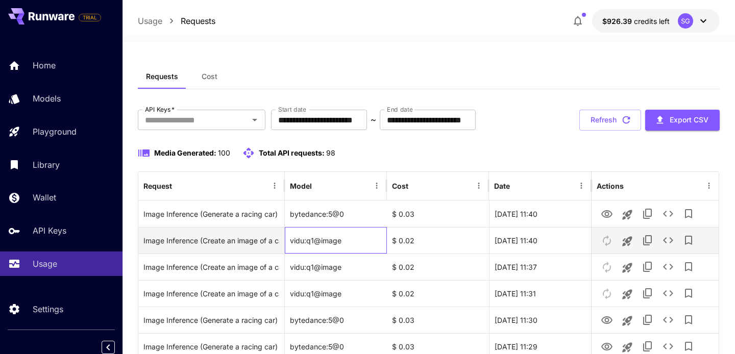
click at [337, 239] on div "vidu:q1@image" at bounding box center [336, 240] width 102 height 27
drag, startPoint x: 349, startPoint y: 240, endPoint x: 289, endPoint y: 240, distance: 60.2
click at [289, 240] on div "vidu:q1@image" at bounding box center [336, 240] width 102 height 27
copy div "vidu:q1@image"
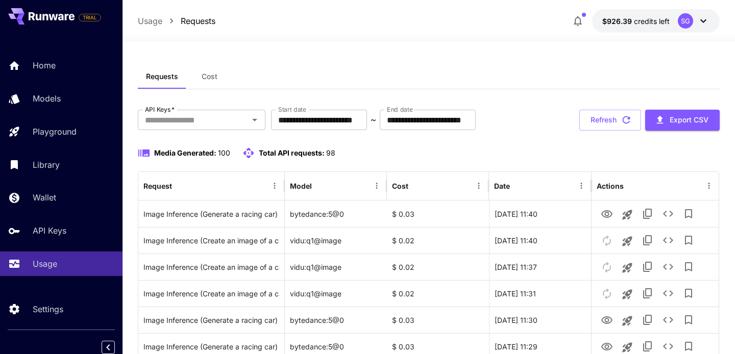
click at [343, 150] on div "Media Generated: 100 Total API requests: 98" at bounding box center [429, 153] width 582 height 12
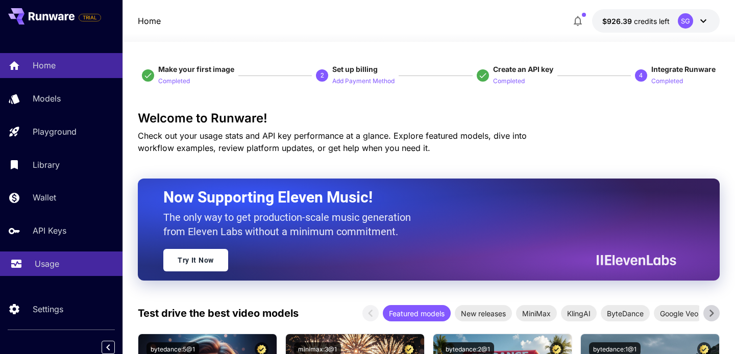
click at [70, 270] on div "Usage" at bounding box center [75, 264] width 80 height 12
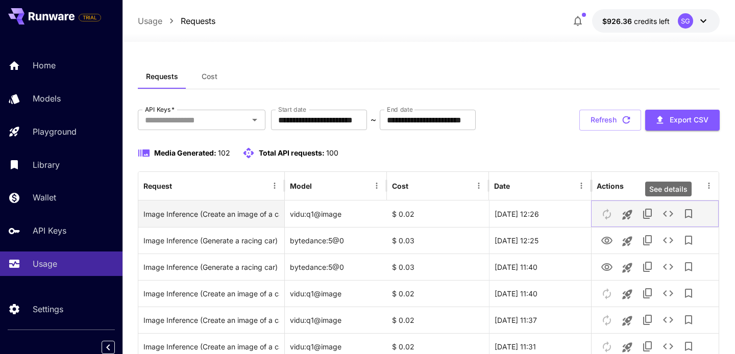
click at [666, 213] on icon "See details" at bounding box center [668, 214] width 12 height 12
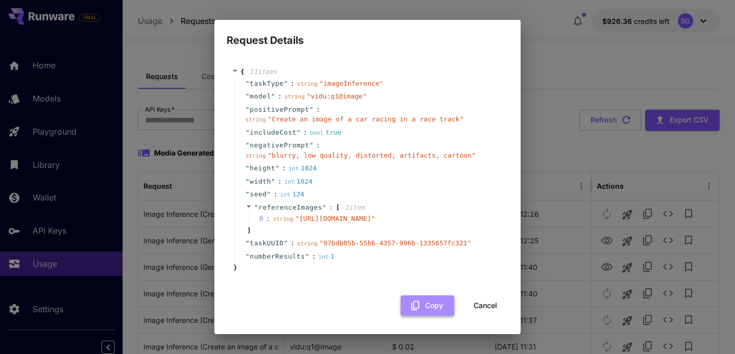
click at [432, 316] on button "Copy" at bounding box center [428, 306] width 54 height 21
